Goal: Transaction & Acquisition: Purchase product/service

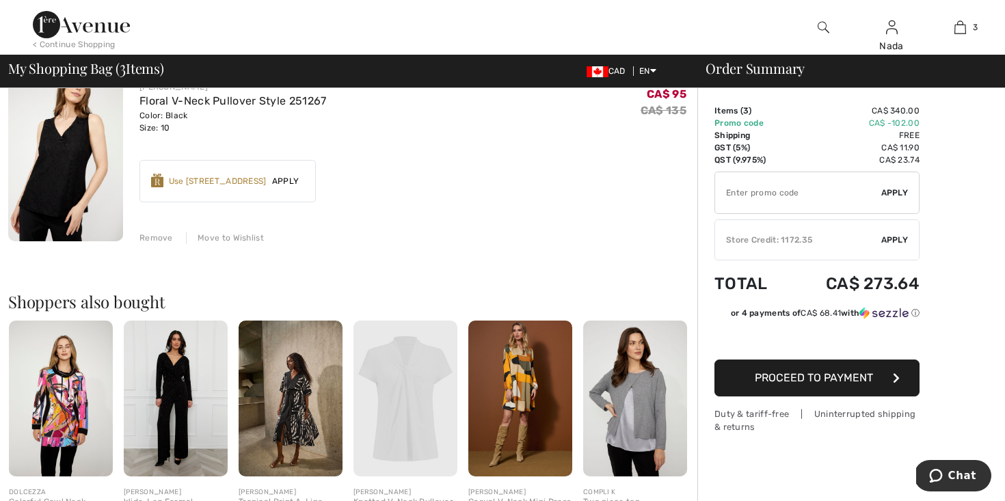
scroll to position [534, 0]
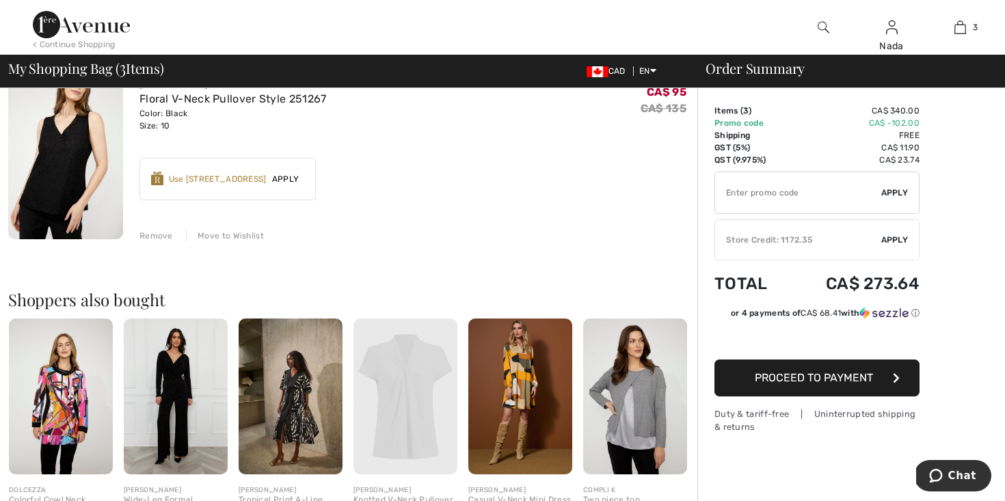
click at [803, 380] on span "Proceed to Payment" at bounding box center [814, 377] width 118 height 13
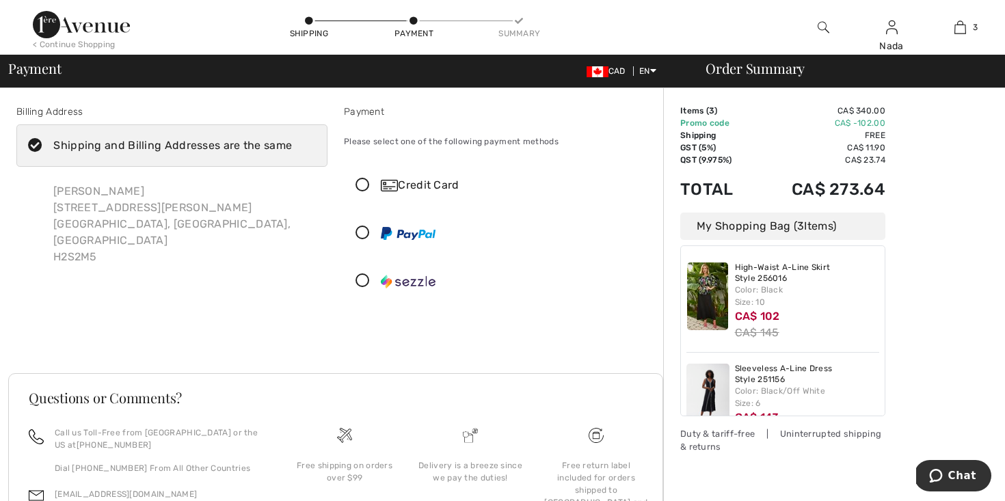
click at [362, 189] on icon at bounding box center [363, 185] width 36 height 14
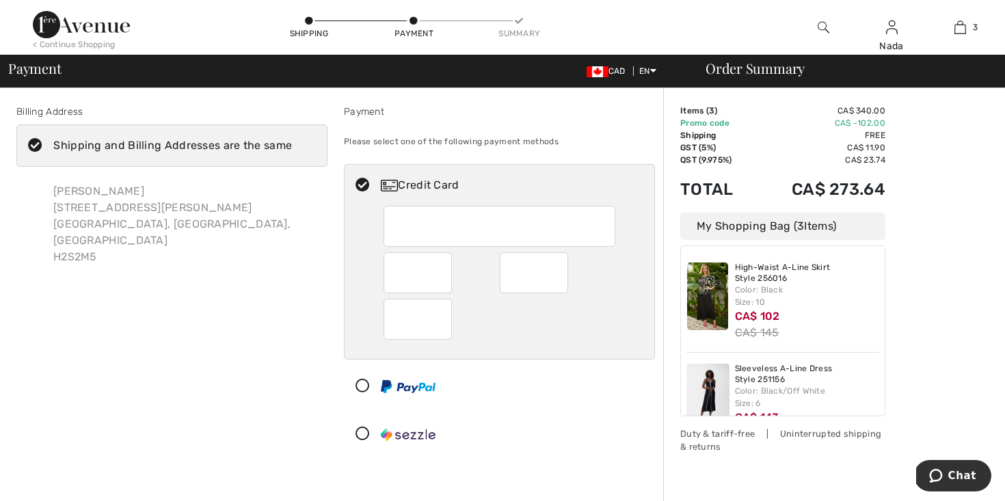
click at [107, 46] on div "< Continue Shopping" at bounding box center [74, 44] width 83 height 12
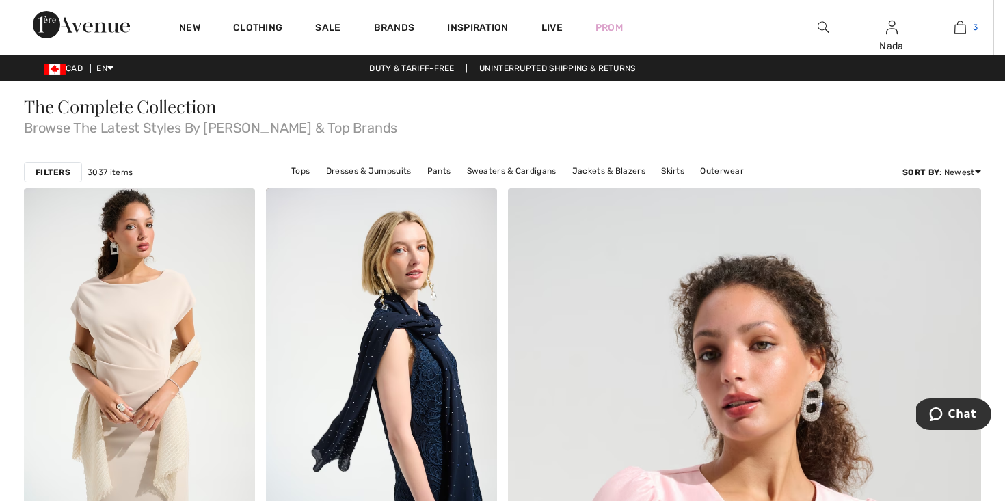
click at [966, 25] on link "3" at bounding box center [960, 27] width 67 height 16
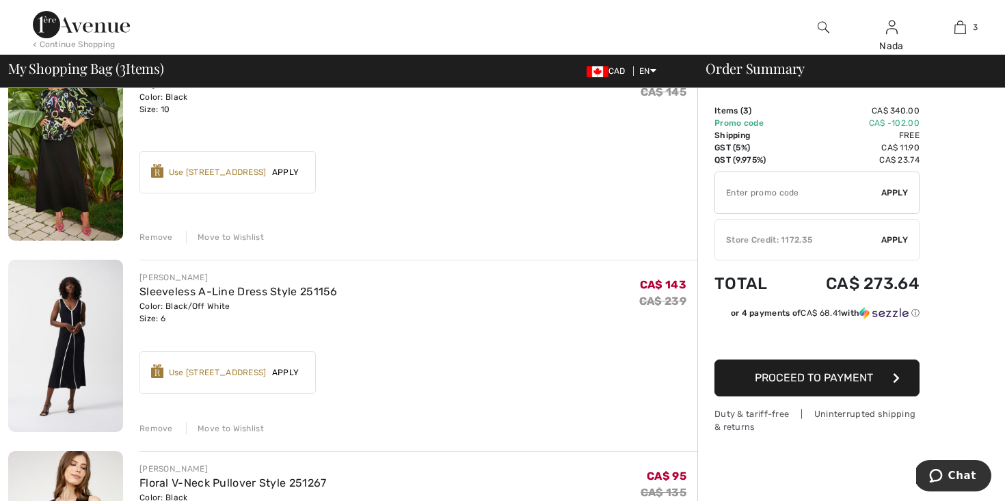
scroll to position [157, 0]
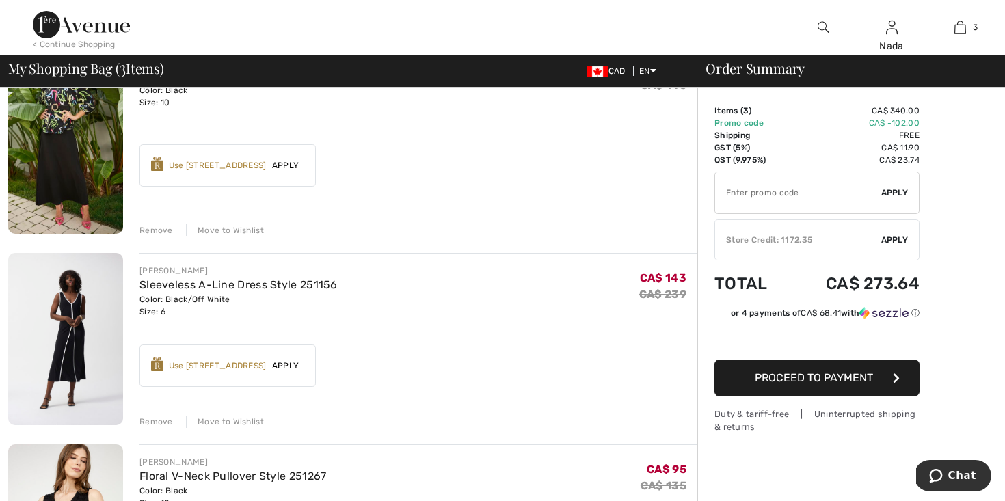
click at [152, 425] on div "Remove" at bounding box center [156, 422] width 34 height 12
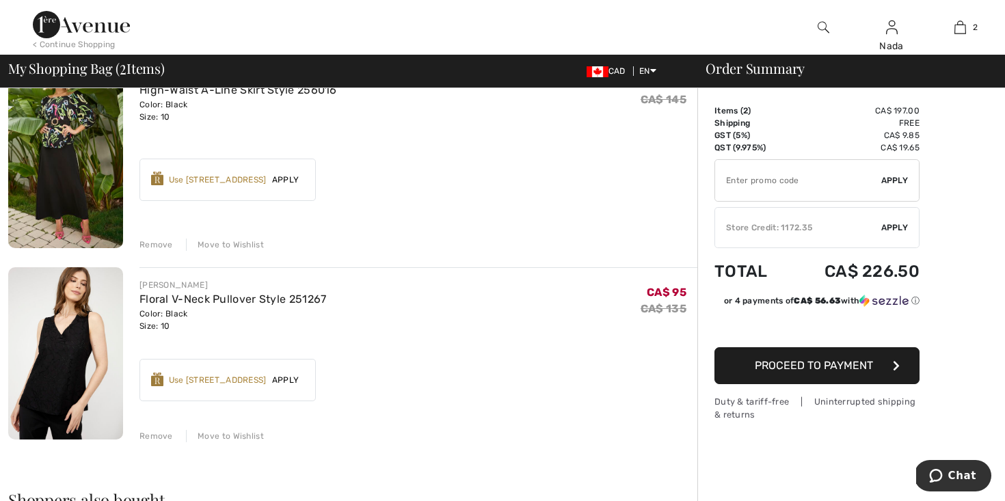
click at [159, 243] on div "Remove" at bounding box center [156, 245] width 34 height 12
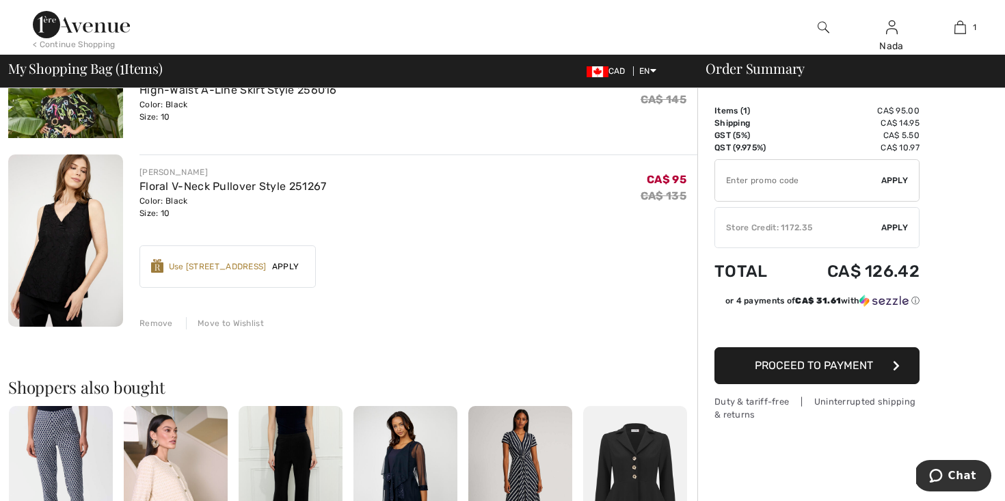
scroll to position [109, 0]
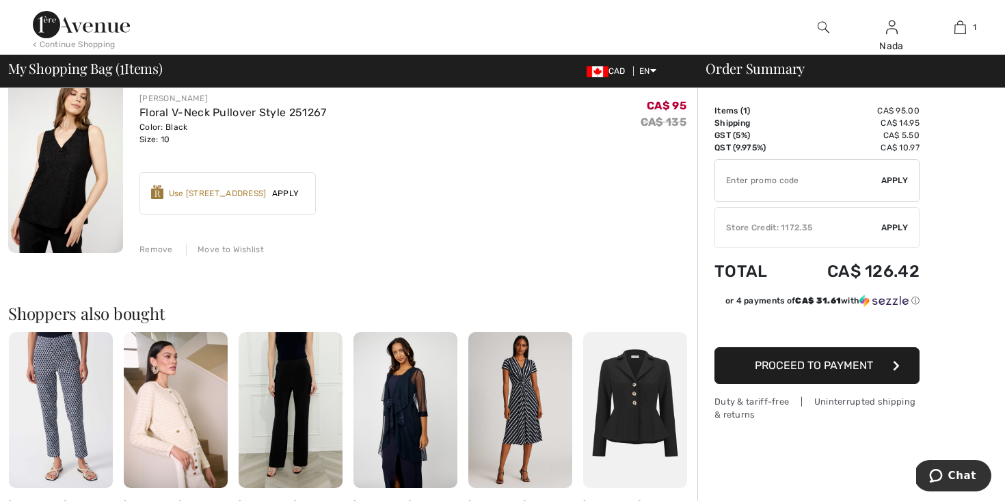
click at [293, 193] on span "Apply" at bounding box center [286, 193] width 38 height 12
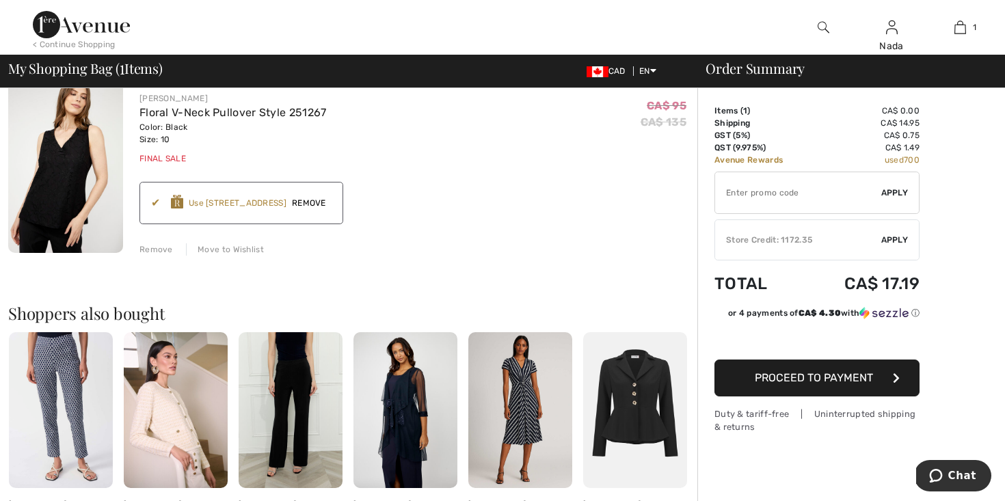
click at [894, 248] on div "✔ Store Credit: 1172.35 Apply Remove" at bounding box center [817, 240] width 205 height 41
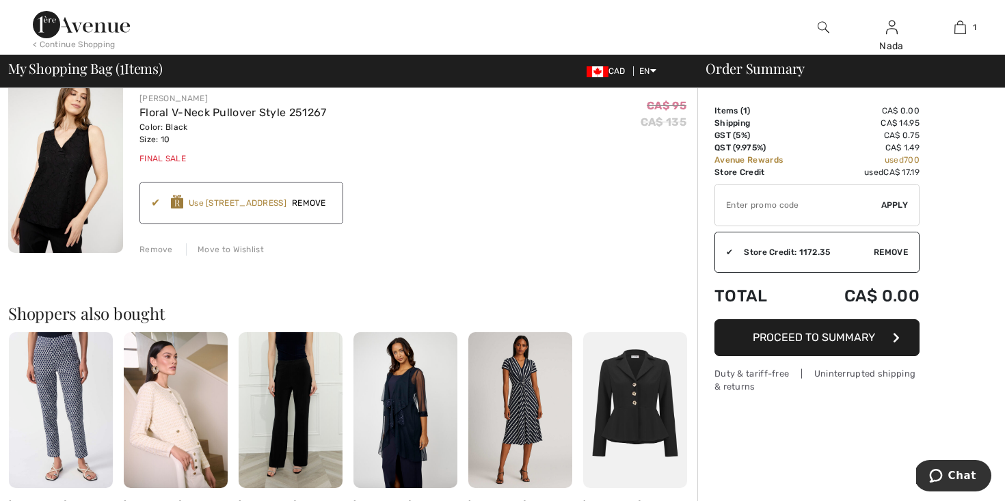
click at [774, 344] on button "Proceed to Summary" at bounding box center [817, 337] width 205 height 37
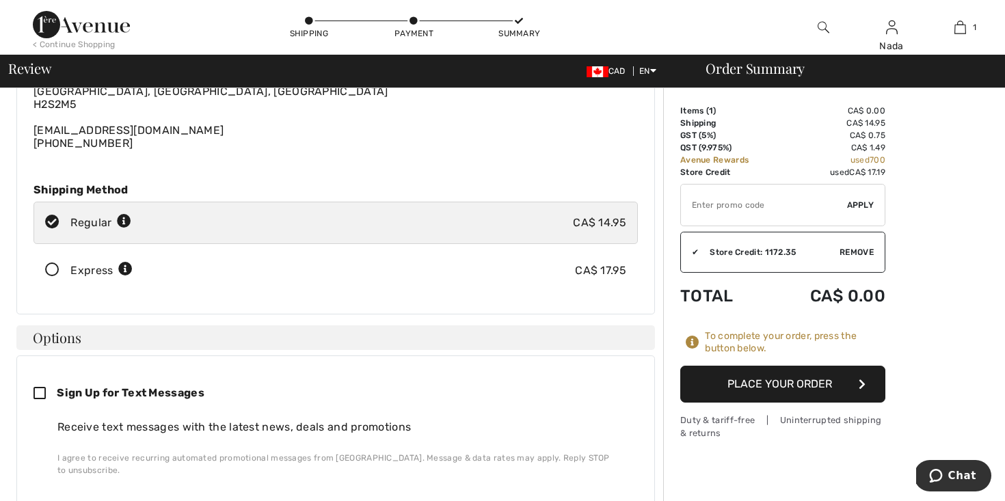
scroll to position [142, 0]
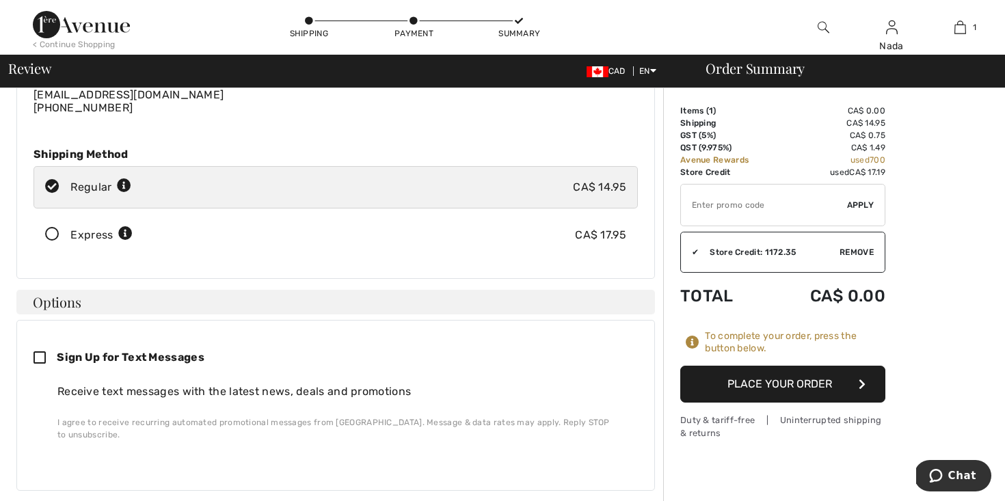
click at [41, 358] on icon at bounding box center [45, 358] width 23 height 14
checkbox input "true"
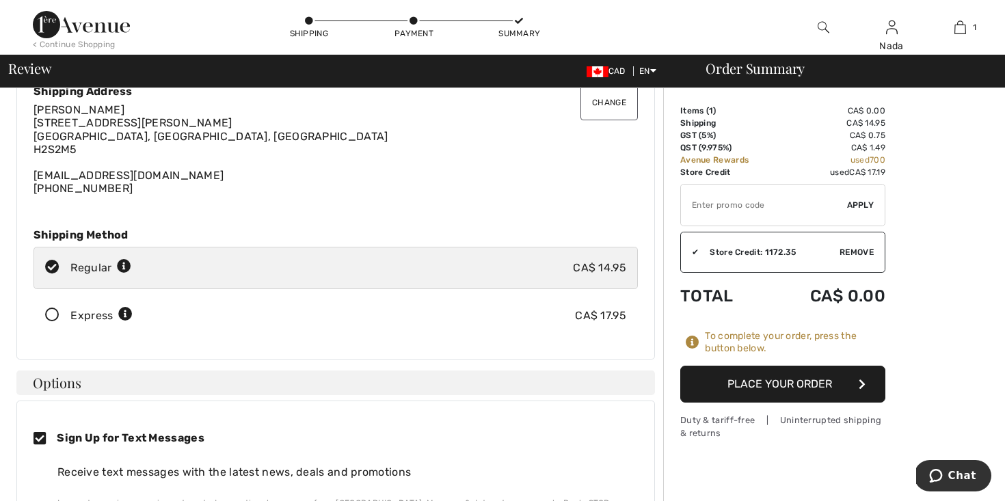
scroll to position [0, 0]
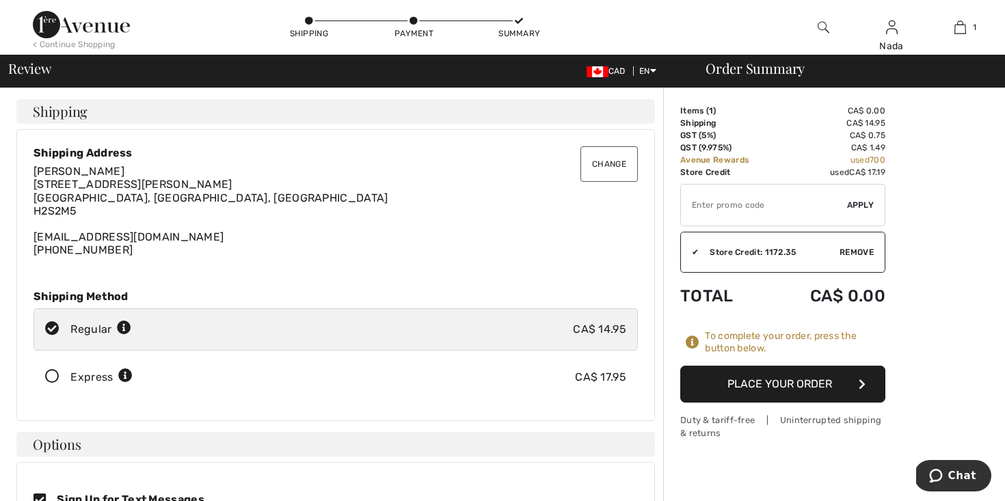
click at [85, 45] on div "< Continue Shopping" at bounding box center [74, 44] width 83 height 12
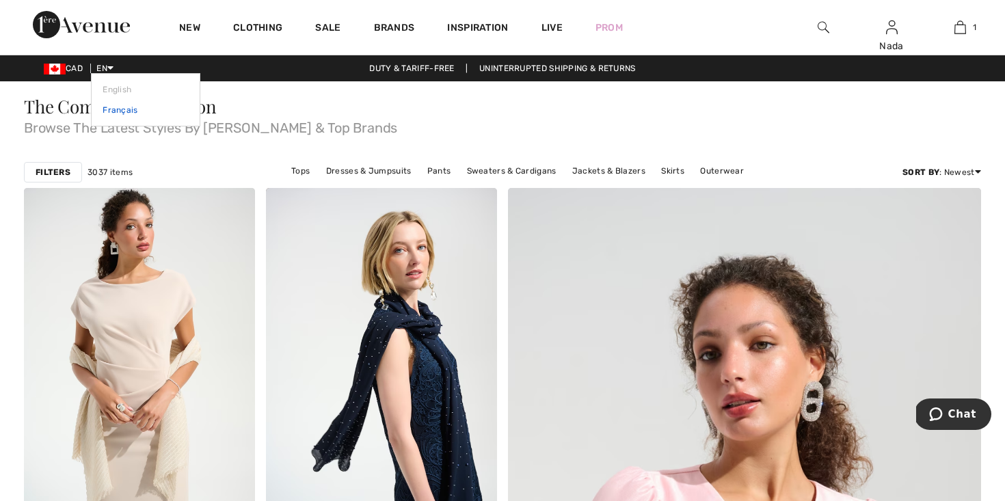
click at [132, 108] on link "Français" at bounding box center [146, 110] width 86 height 21
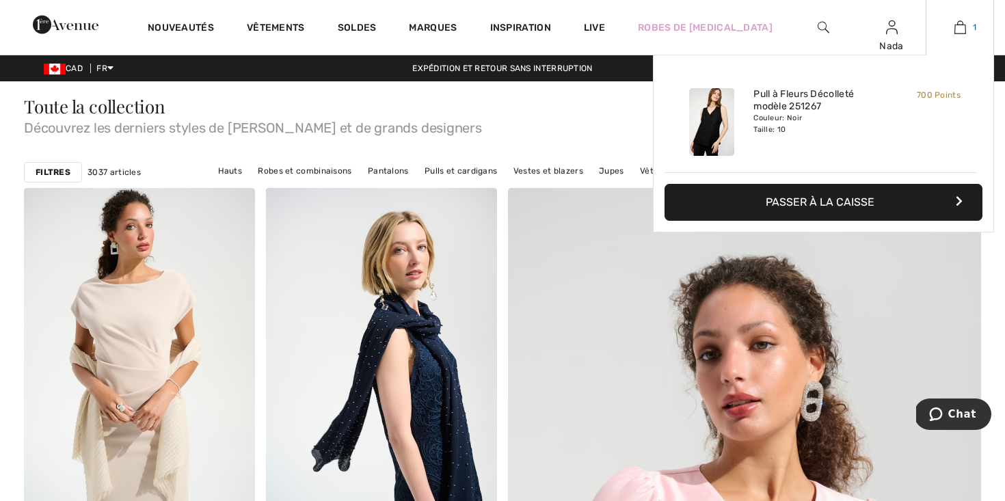
click at [961, 31] on img at bounding box center [961, 27] width 12 height 16
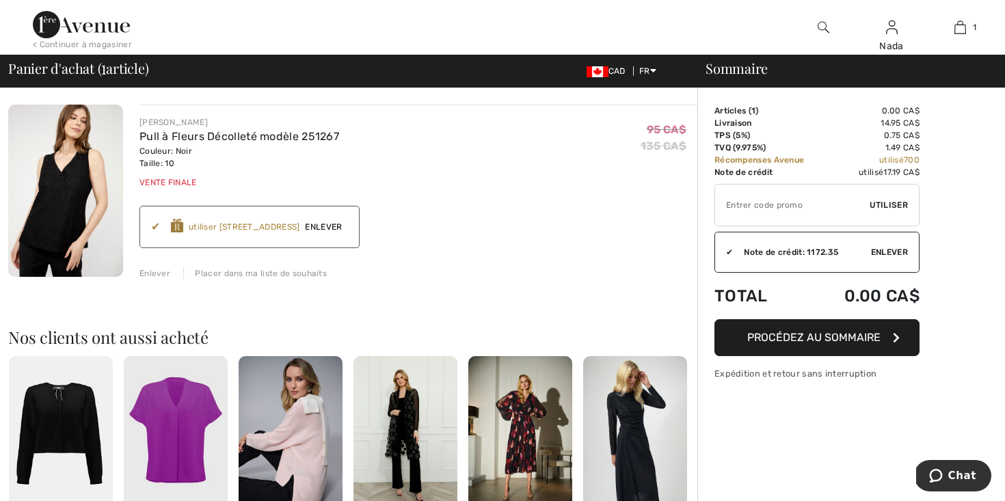
click at [815, 338] on span "Procédez au sommaire" at bounding box center [813, 337] width 133 height 13
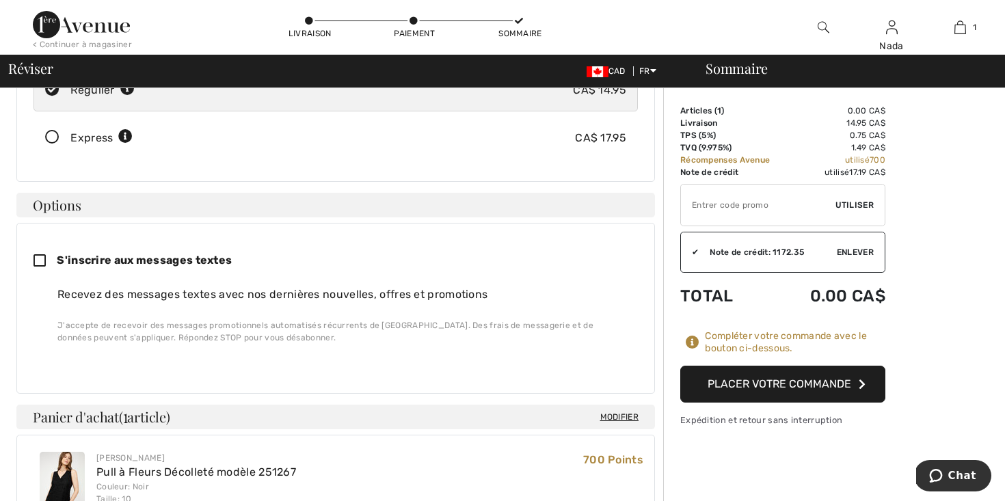
scroll to position [241, 0]
click at [39, 267] on icon at bounding box center [45, 260] width 23 height 14
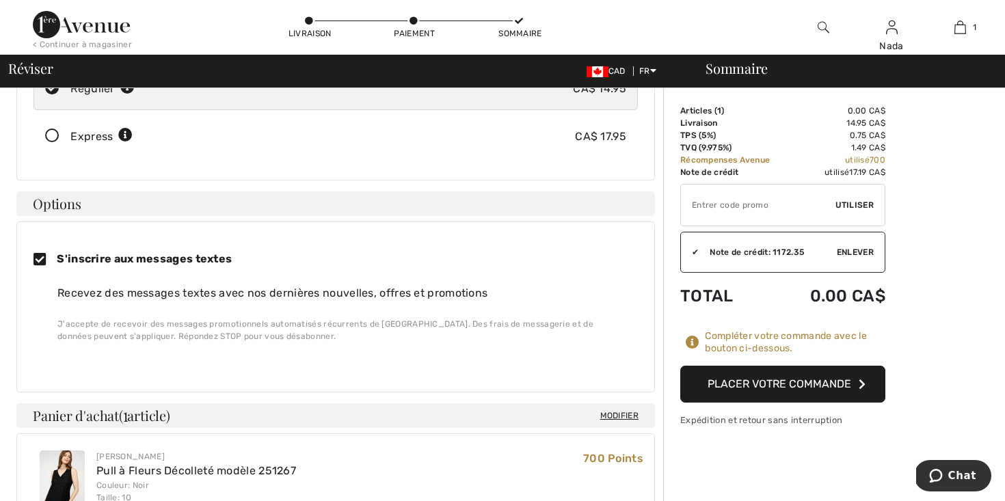
click at [39, 267] on icon at bounding box center [45, 260] width 23 height 14
checkbox input "false"
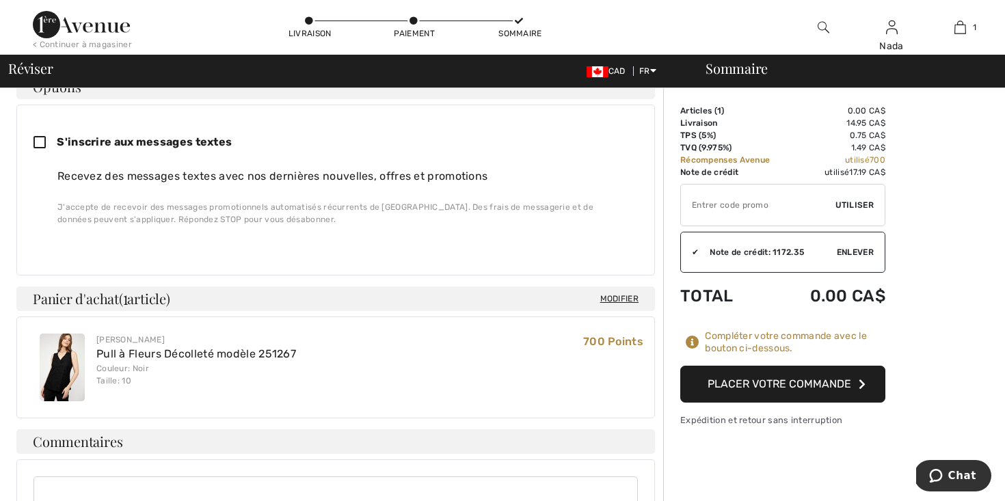
scroll to position [341, 0]
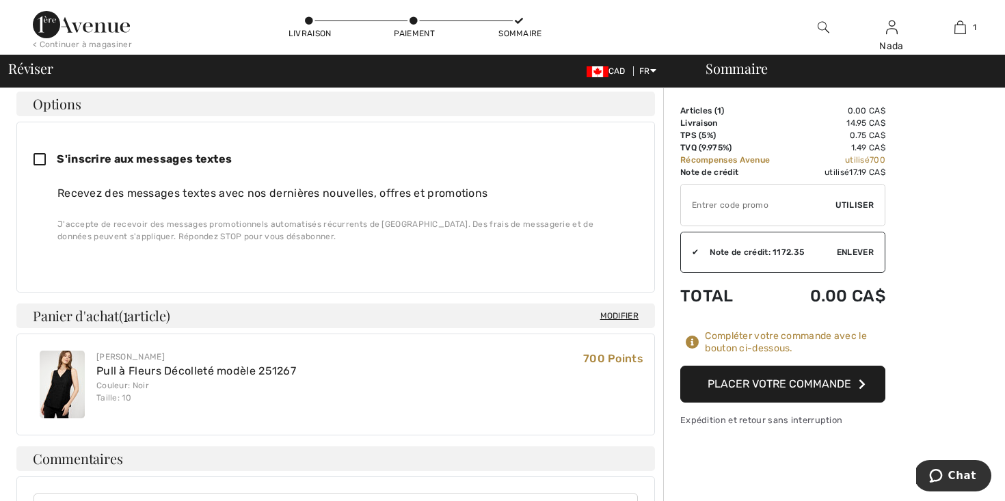
click at [88, 32] on img at bounding box center [81, 24] width 97 height 27
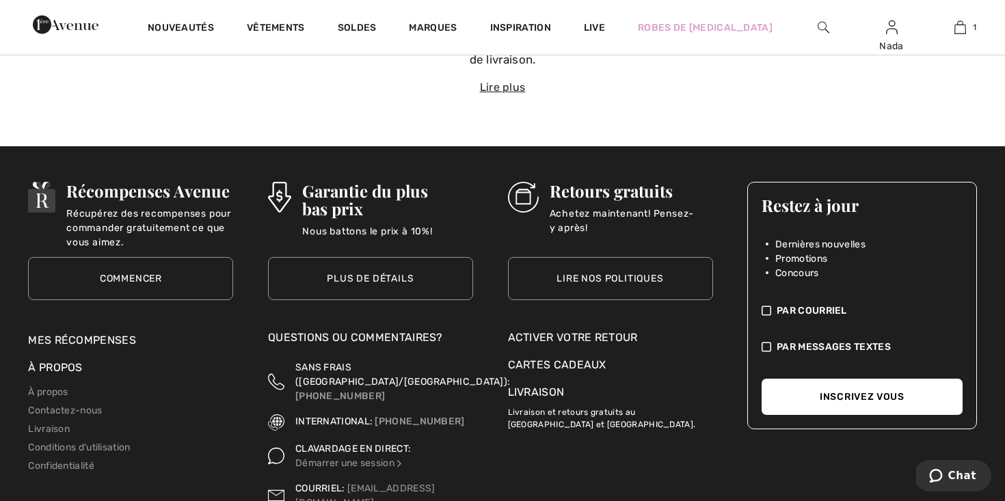
scroll to position [4944, 0]
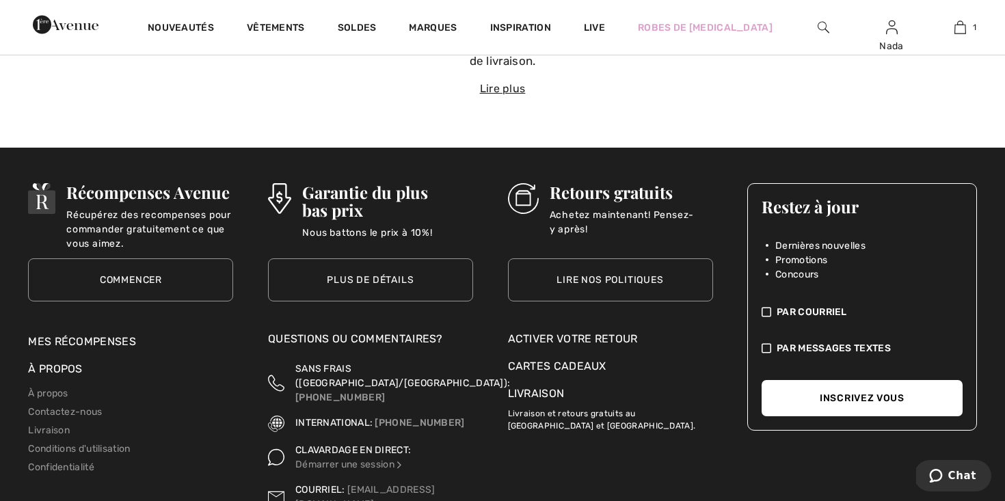
click at [767, 345] on img at bounding box center [767, 348] width 10 height 14
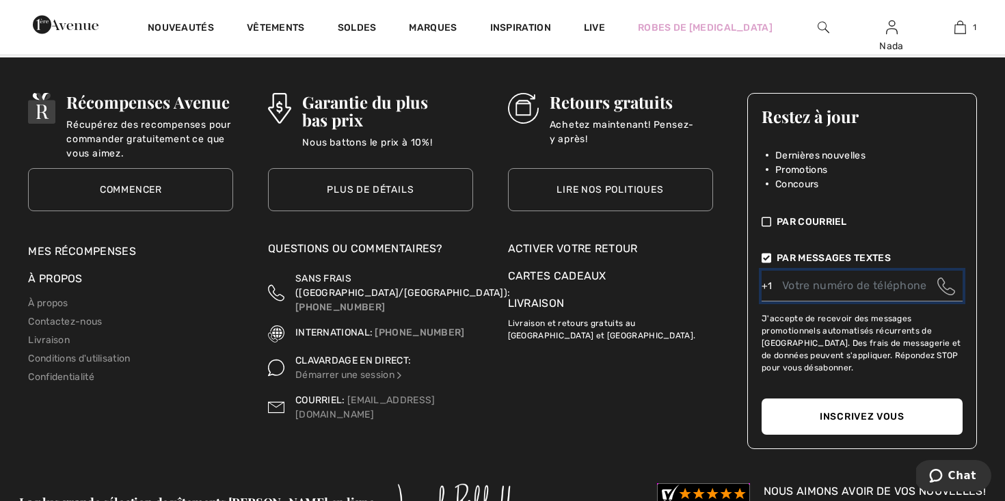
scroll to position [5033, 0]
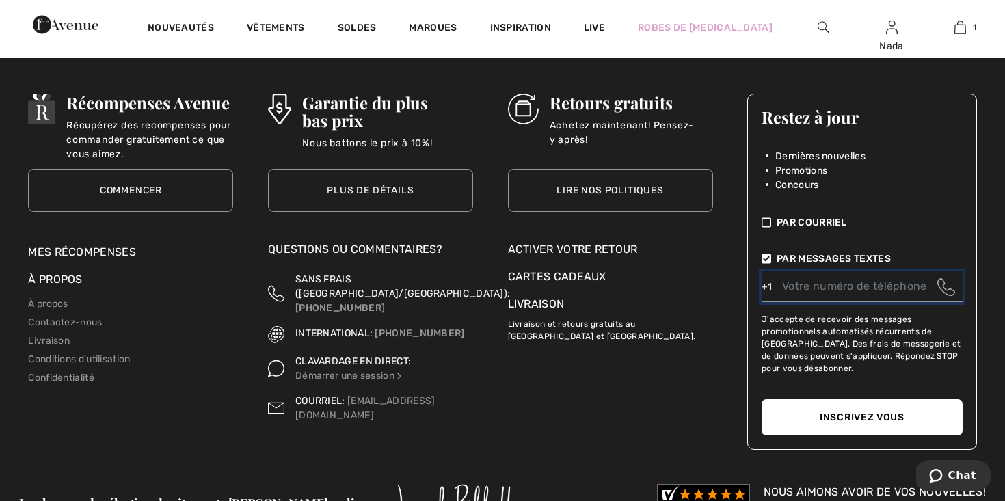
click at [843, 289] on input "tel" at bounding box center [862, 286] width 201 height 31
type input "%"
type input "1"
type input "5142120415"
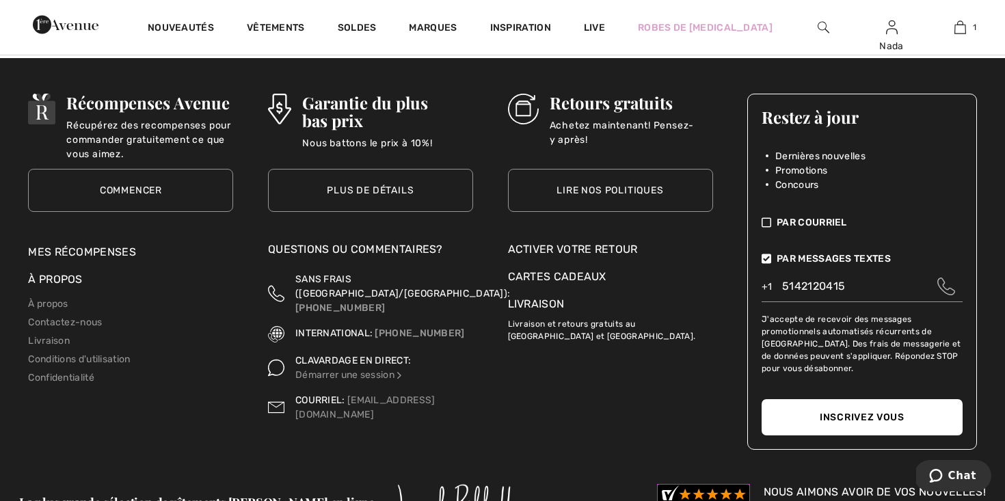
click at [881, 413] on button "Inscrivez vous" at bounding box center [862, 417] width 201 height 36
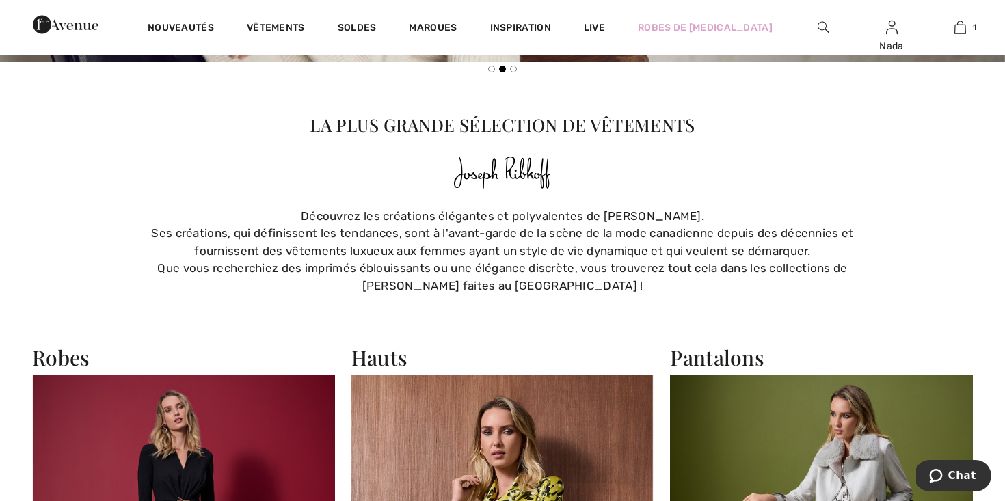
scroll to position [0, 0]
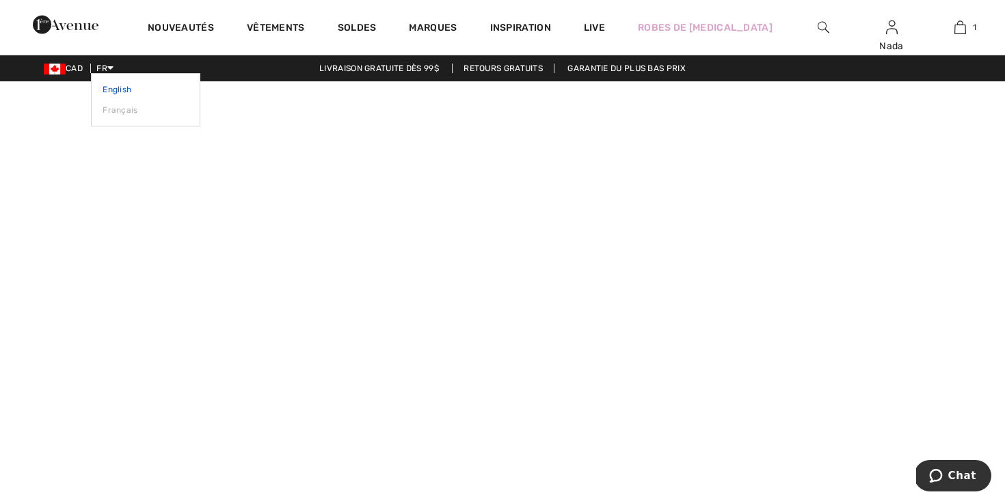
click at [127, 91] on link "English" at bounding box center [146, 89] width 86 height 21
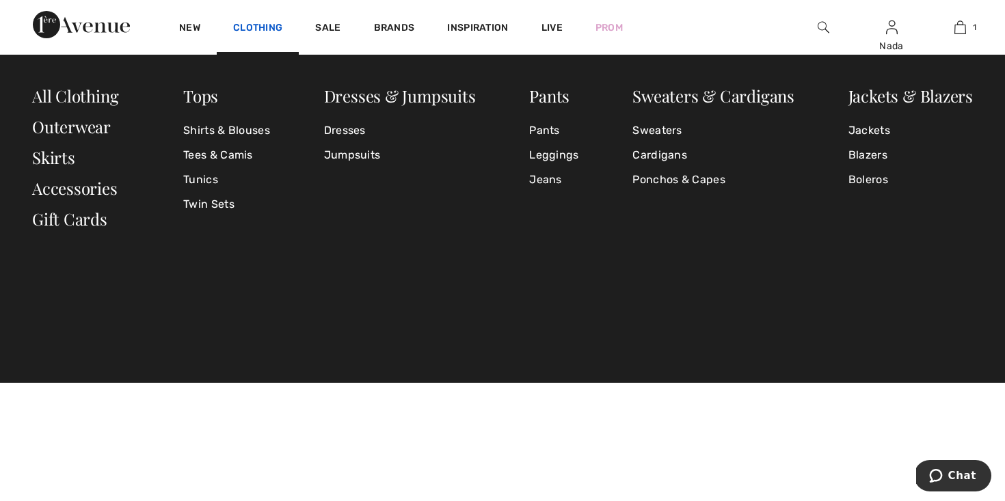
click at [262, 33] on link "Clothing" at bounding box center [257, 29] width 49 height 14
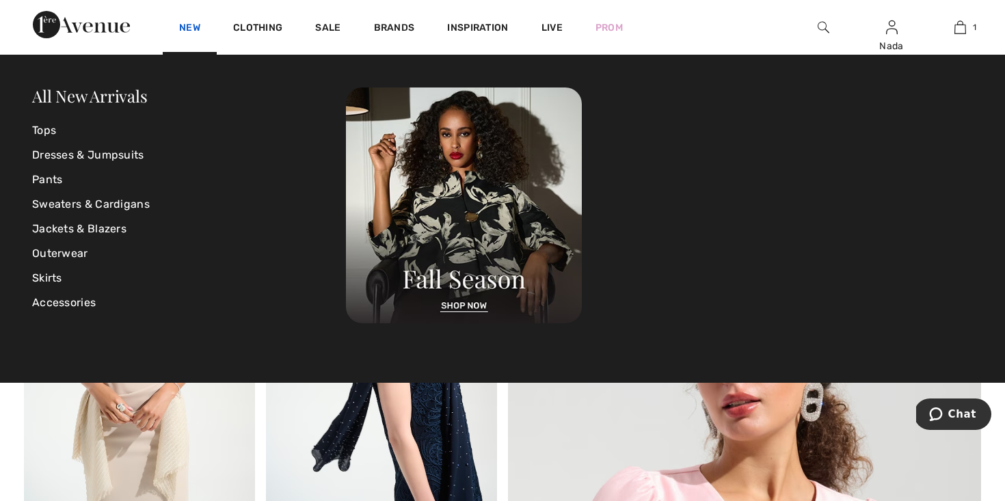
click at [194, 27] on link "New" at bounding box center [189, 29] width 21 height 14
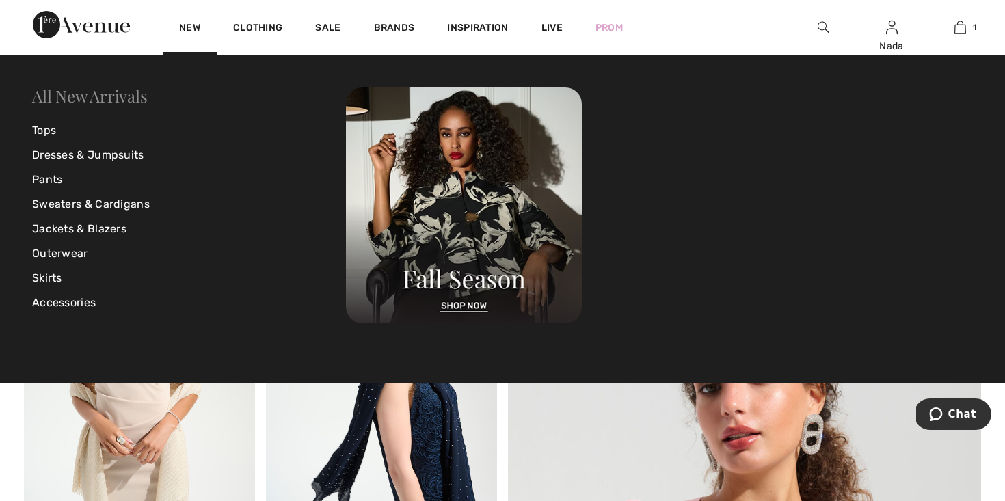
click at [124, 96] on link "All New Arrivals" at bounding box center [89, 96] width 115 height 22
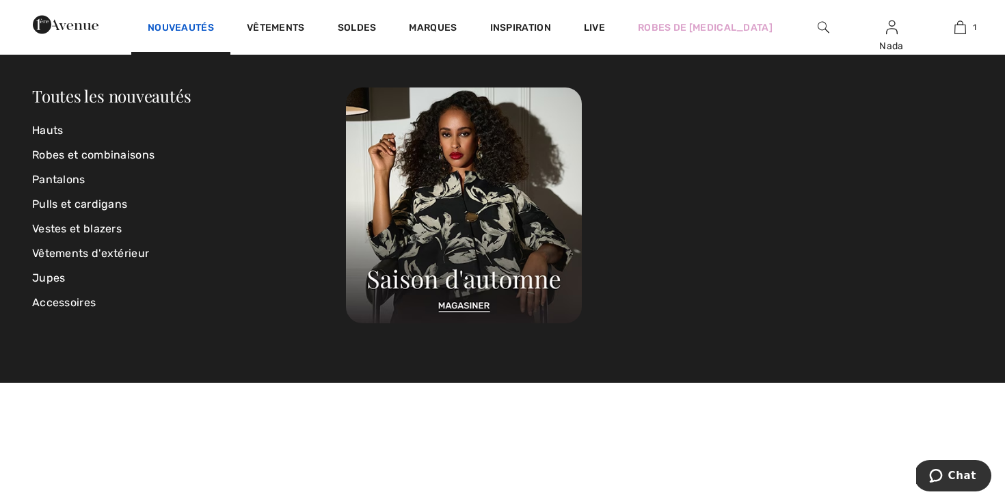
click at [214, 27] on link "Nouveautés" at bounding box center [181, 29] width 66 height 14
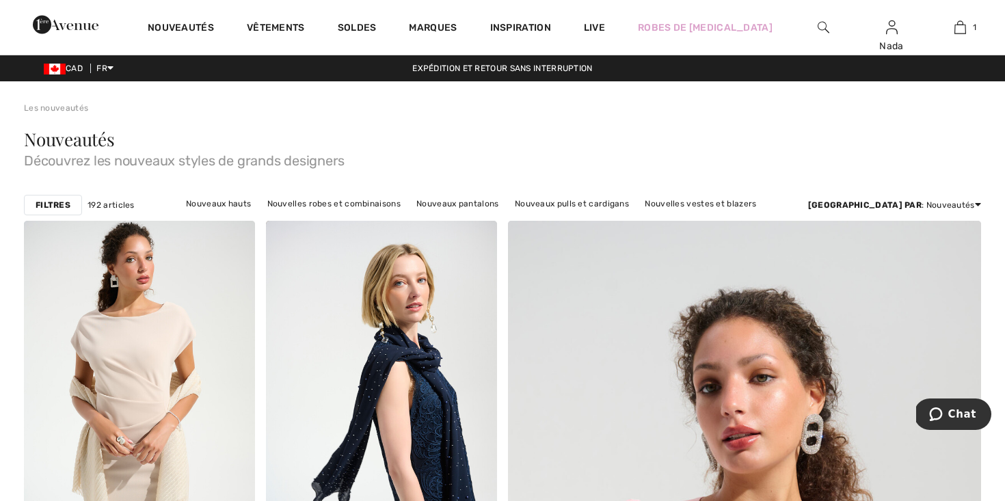
click at [88, 30] on img at bounding box center [66, 24] width 66 height 27
